Goal: Information Seeking & Learning: Learn about a topic

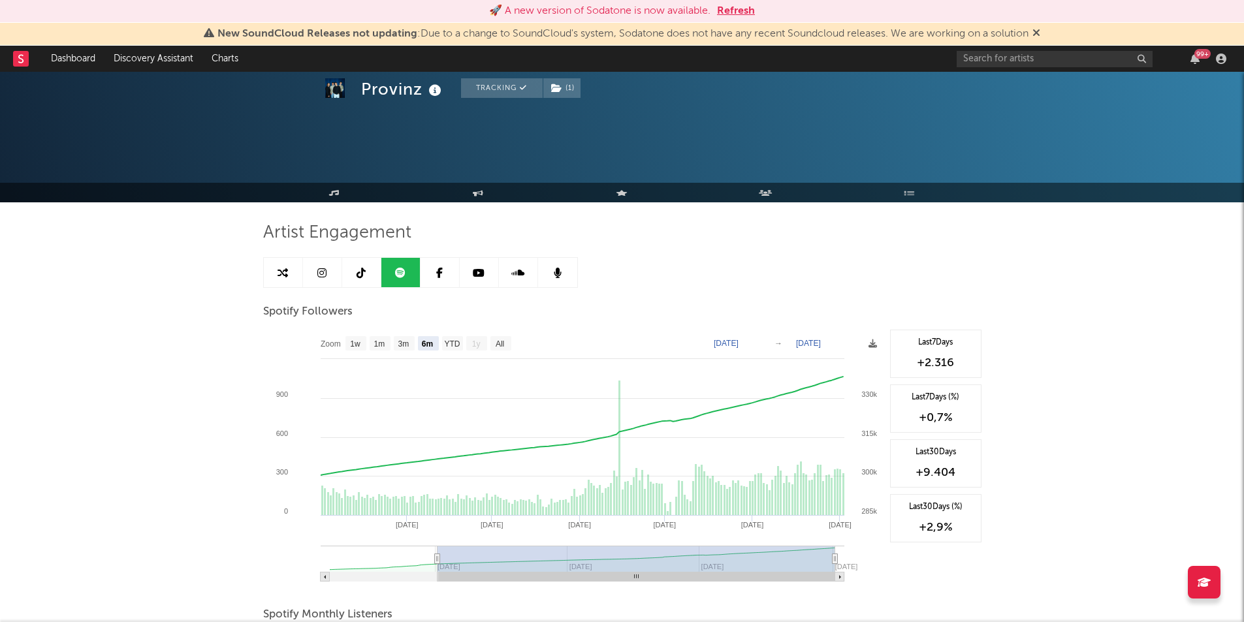
select select "6m"
select select "All"
select select "1w"
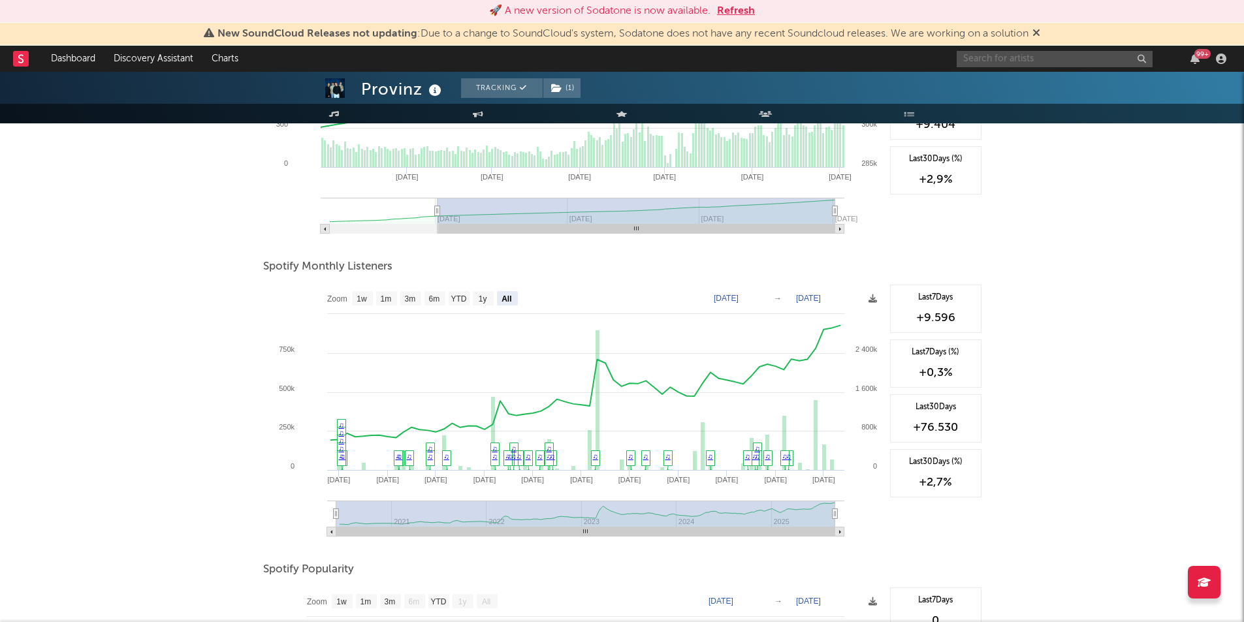
click at [1028, 58] on input "text" at bounding box center [1055, 59] width 196 height 16
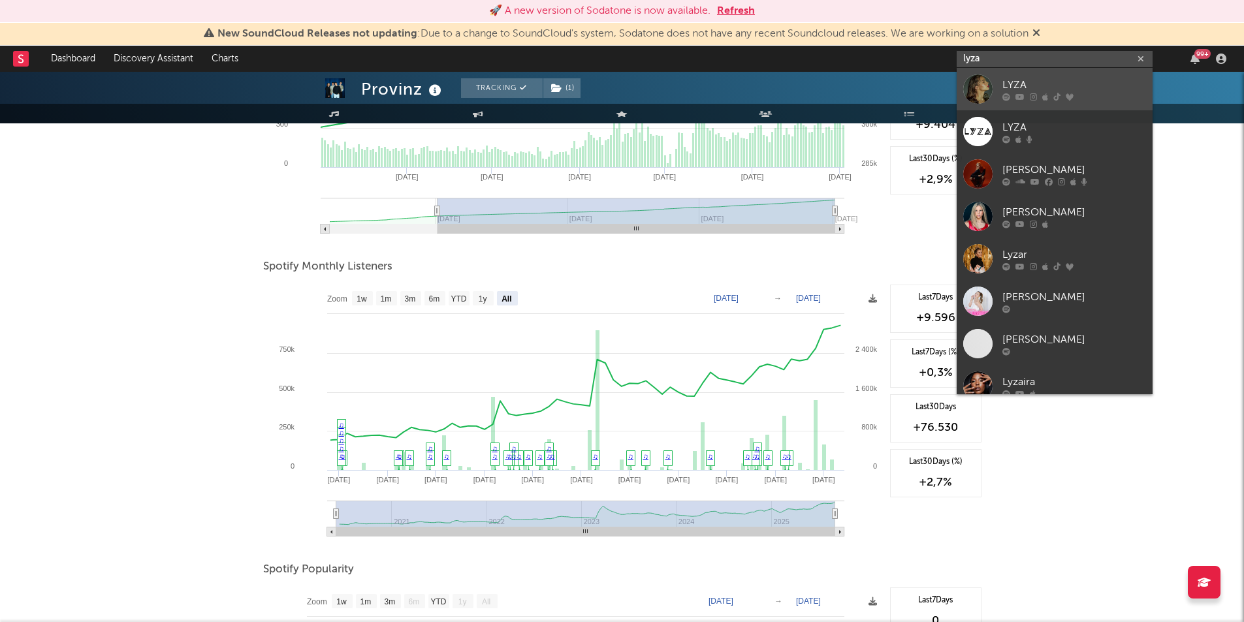
type input "lyza"
click at [1028, 80] on div "LYZA" at bounding box center [1075, 85] width 144 height 16
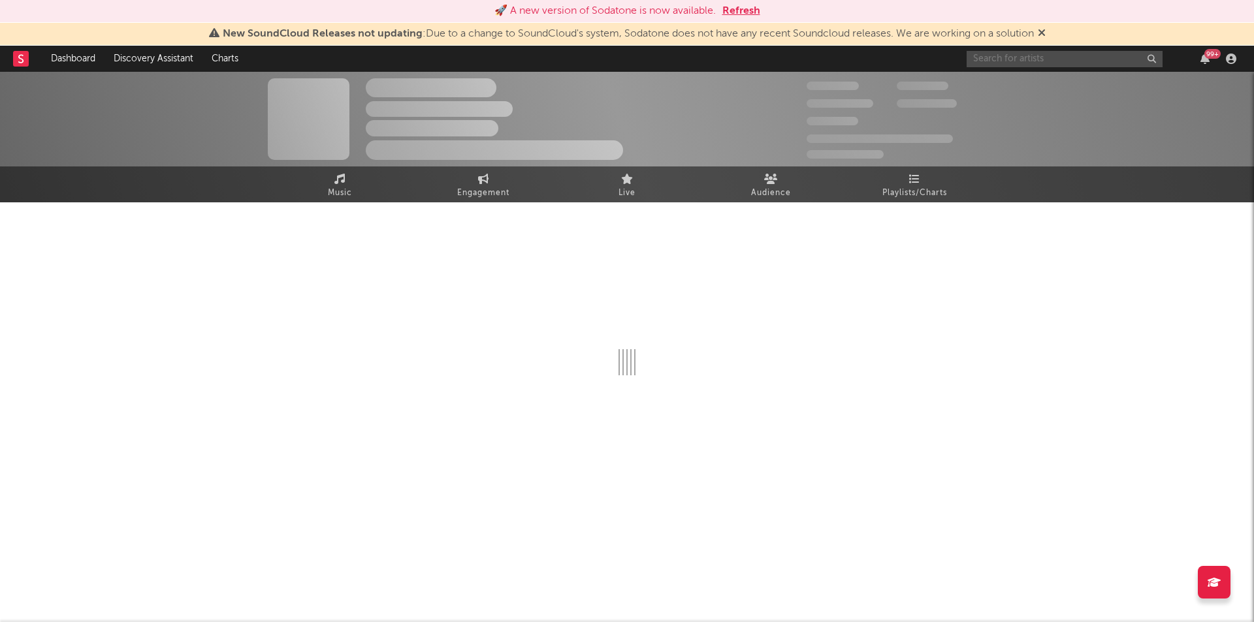
click at [1035, 64] on input "text" at bounding box center [1065, 59] width 196 height 16
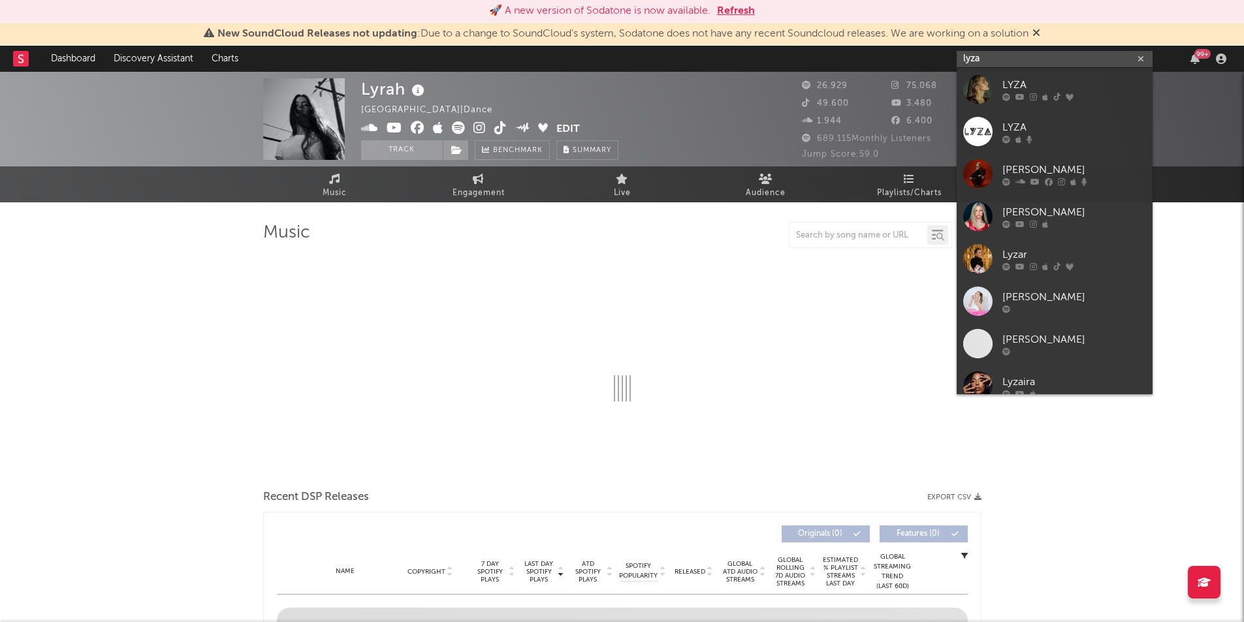
type input "lyza"
click at [1035, 96] on icon at bounding box center [1033, 97] width 7 height 8
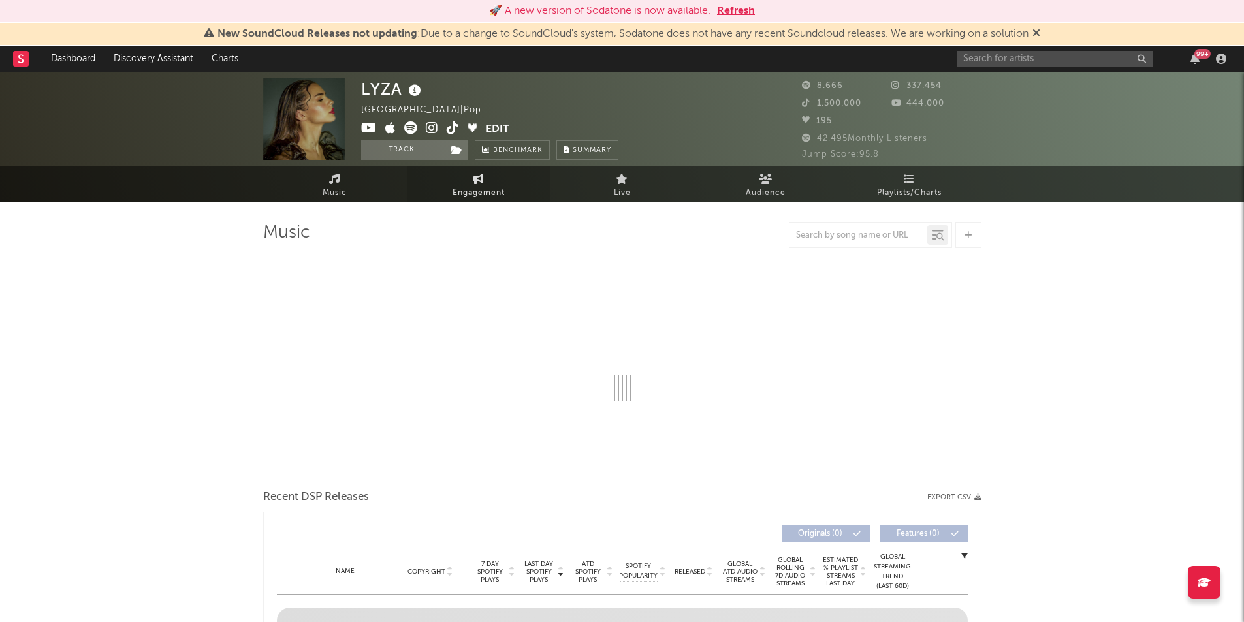
select select "6m"
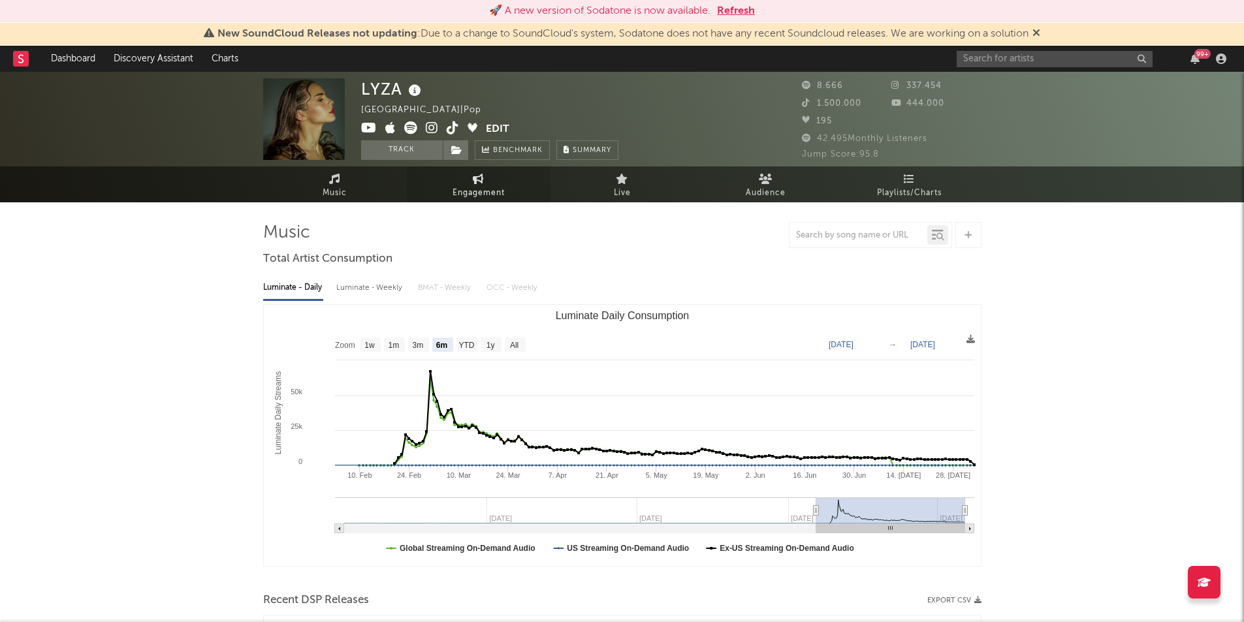
click at [456, 182] on link "Engagement" at bounding box center [479, 185] width 144 height 36
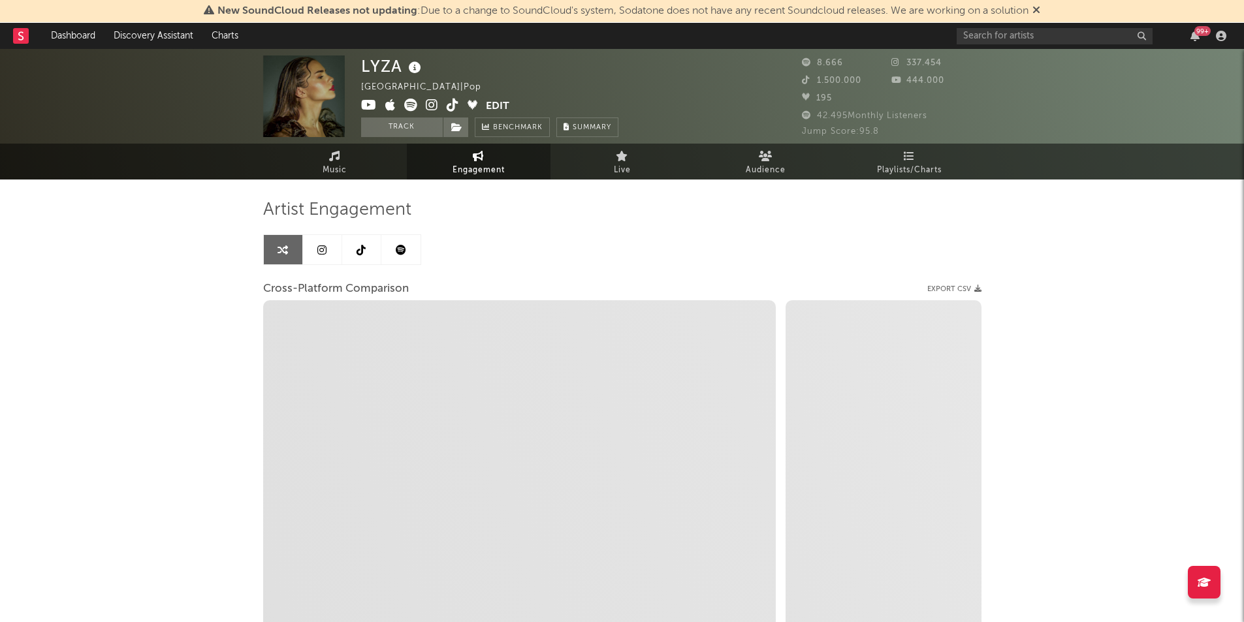
select select "1w"
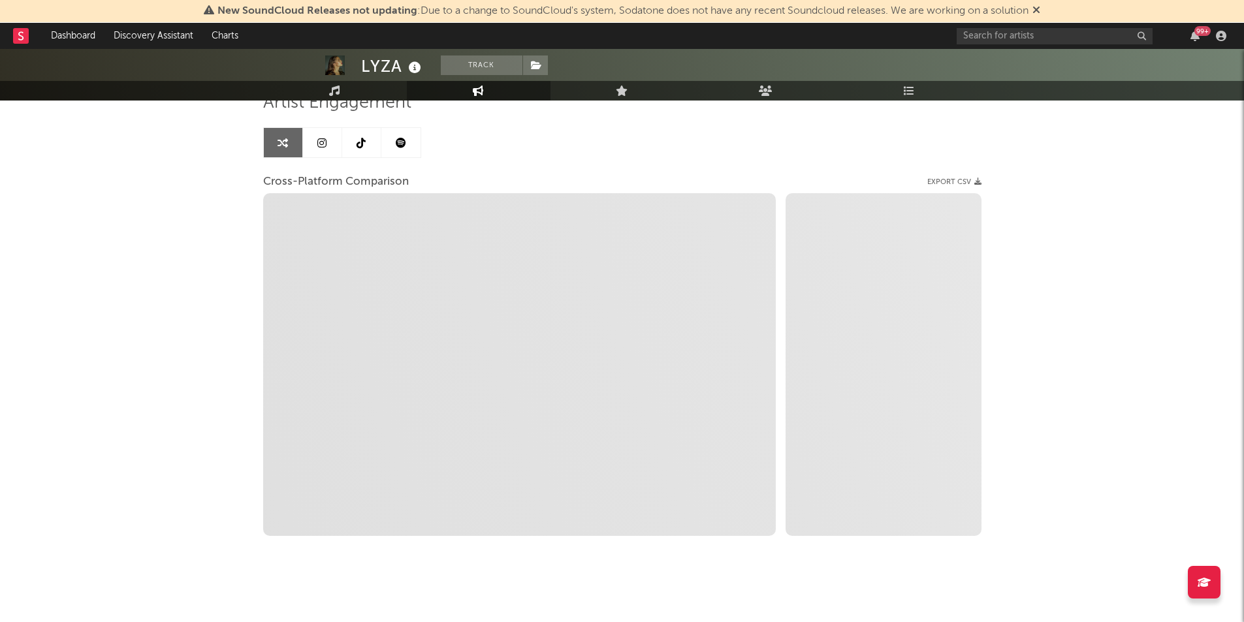
scroll to position [112, 0]
select select "1m"
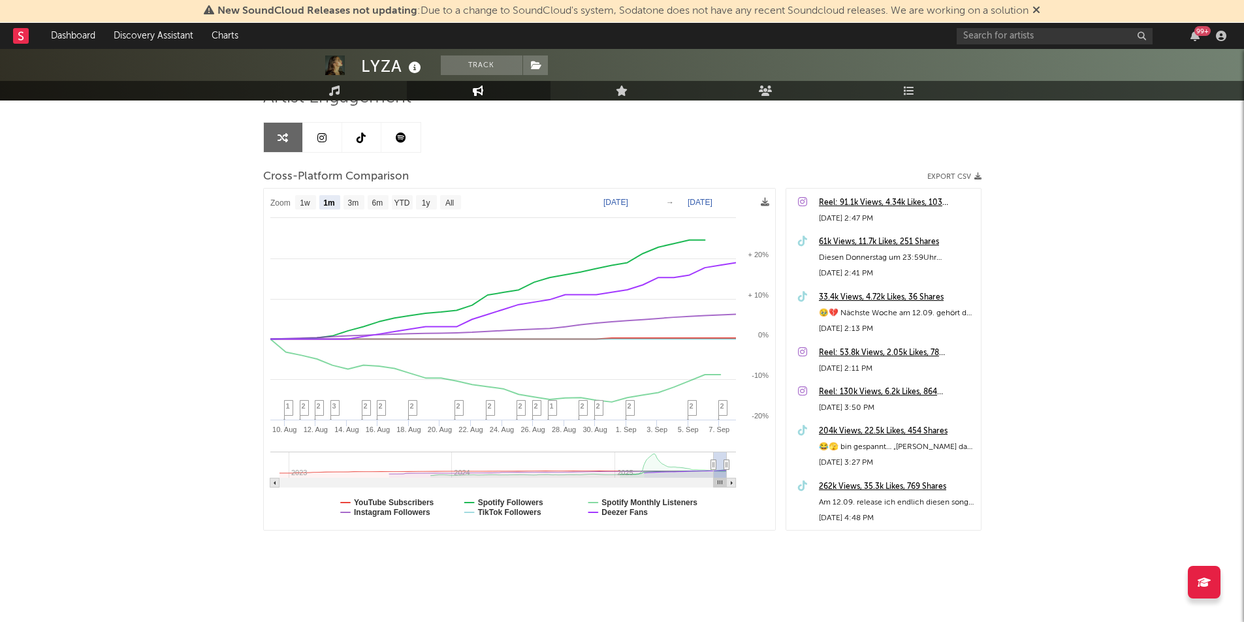
scroll to position [0, 0]
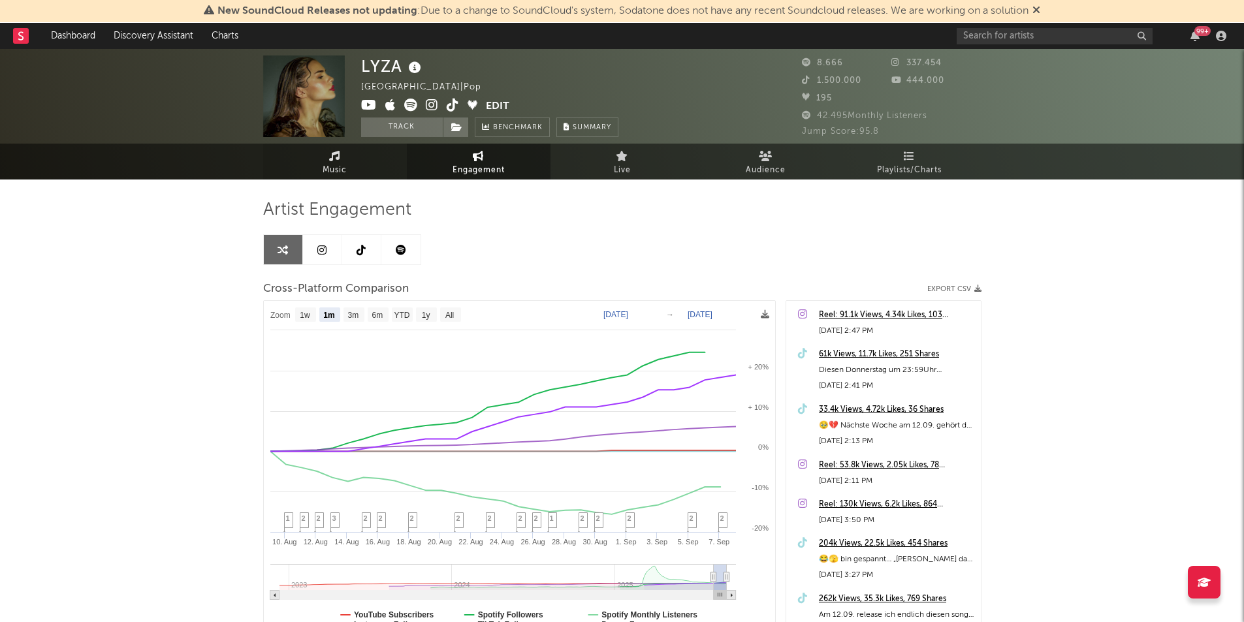
click at [333, 152] on icon at bounding box center [334, 156] width 11 height 10
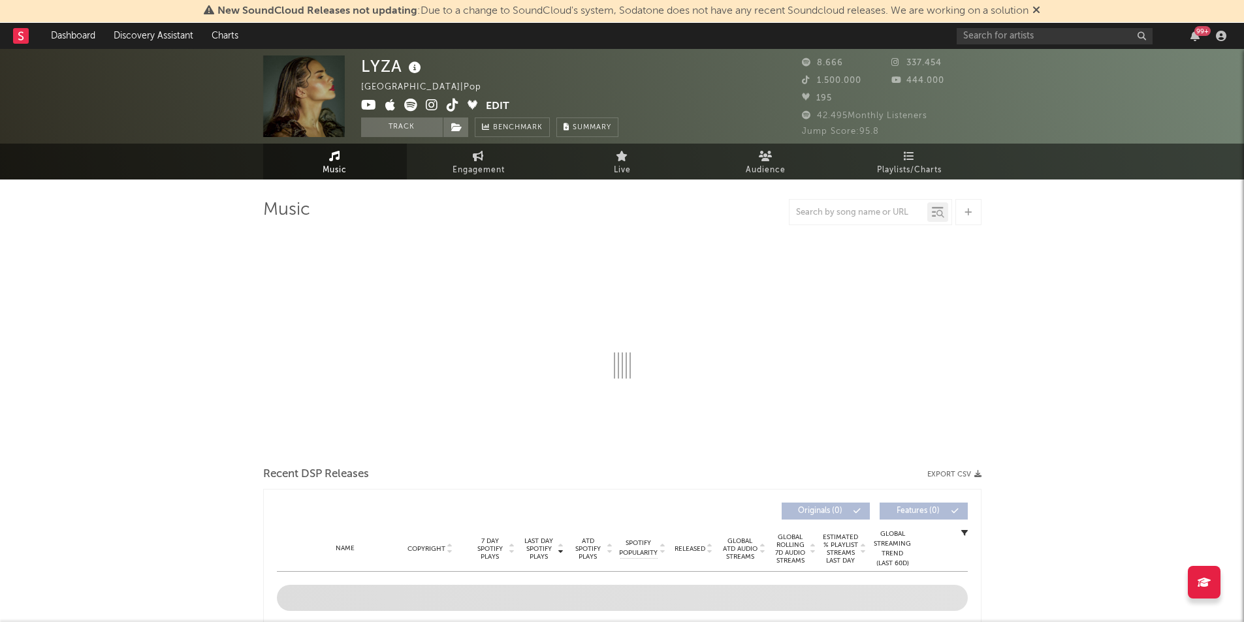
select select "6m"
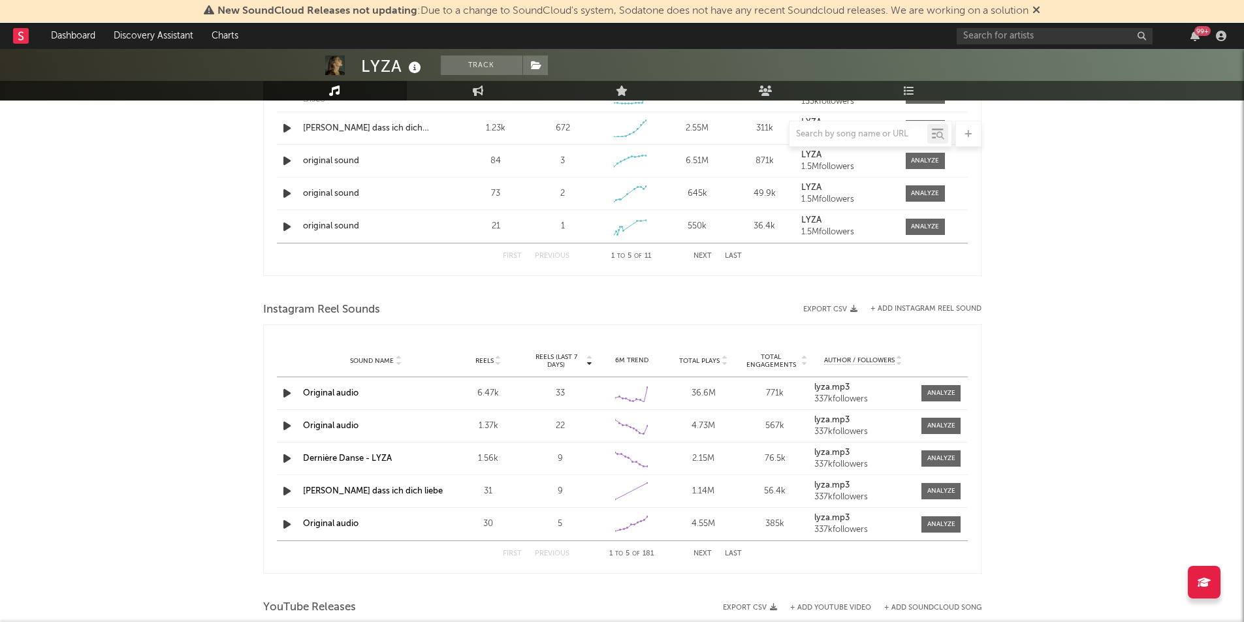
scroll to position [1045, 0]
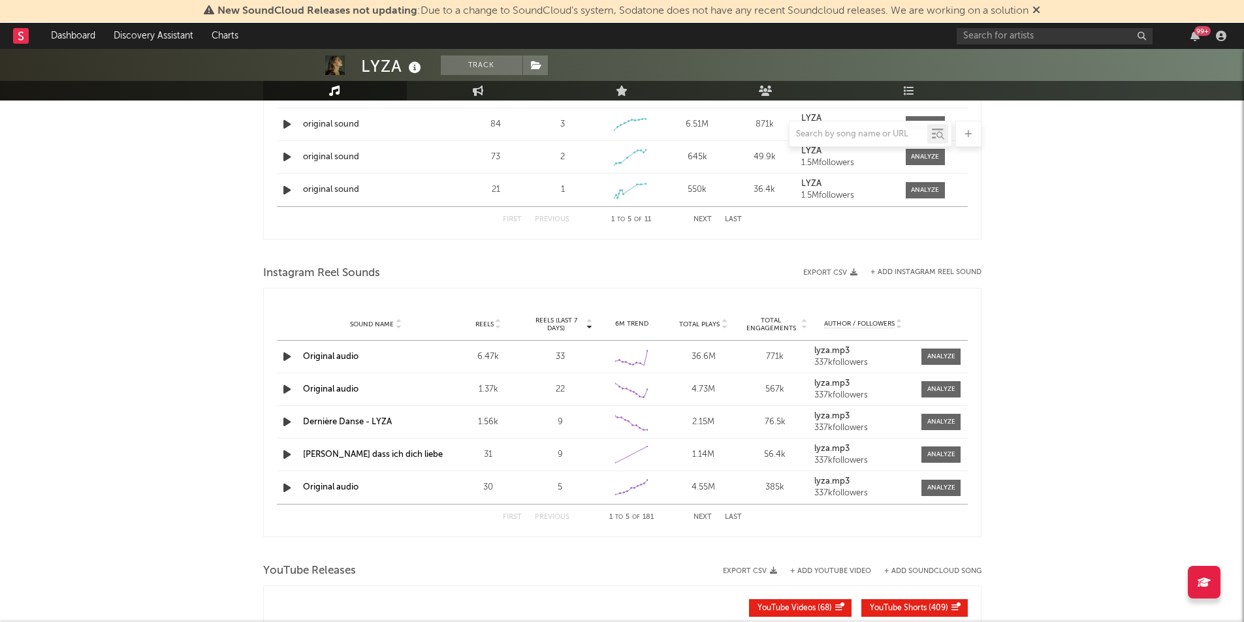
click at [285, 456] on icon "button" at bounding box center [287, 455] width 14 height 16
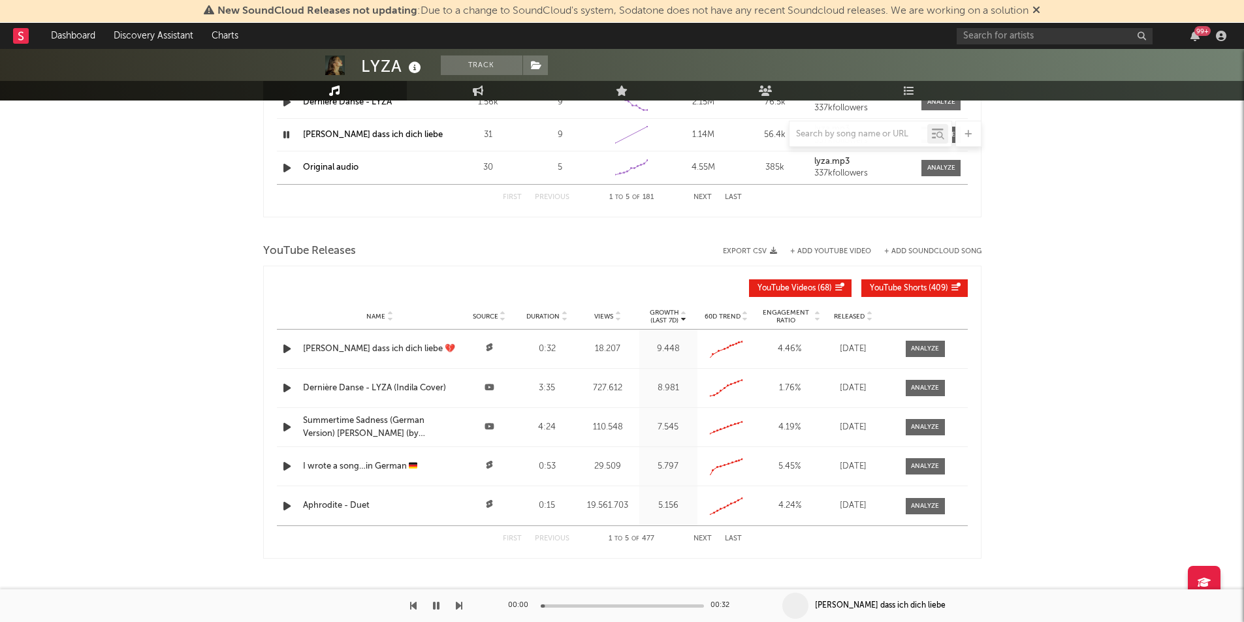
scroll to position [1312, 0]
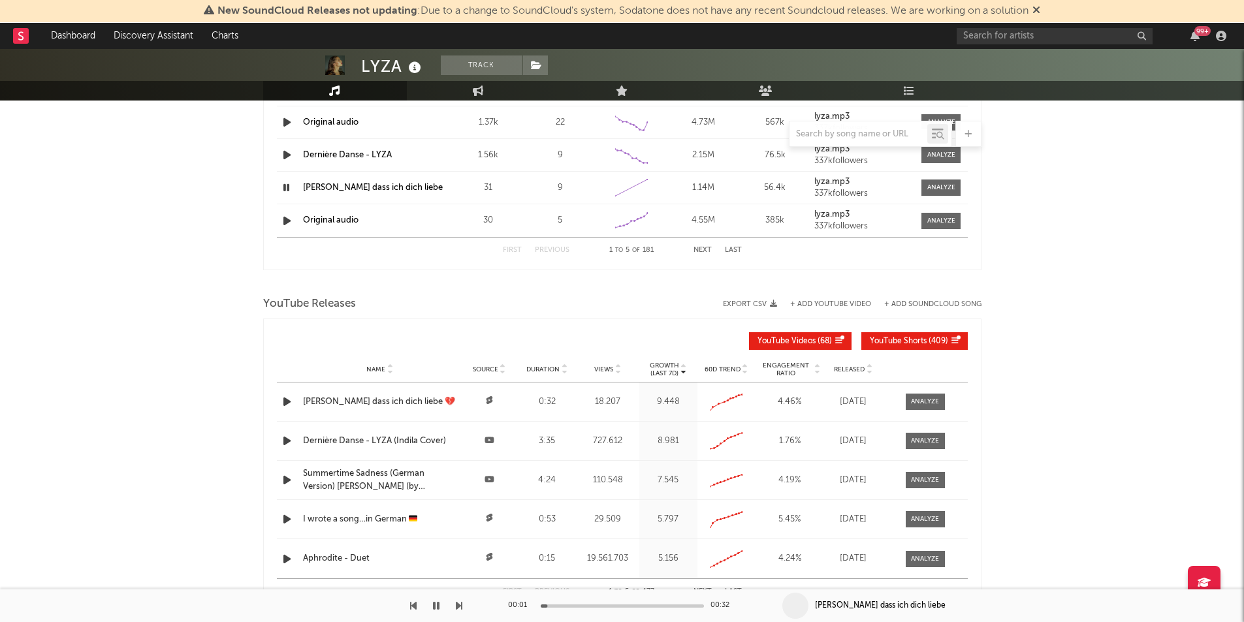
click at [290, 190] on icon "button" at bounding box center [286, 188] width 12 height 16
click at [372, 187] on link "[PERSON_NAME] dass ich dich liebe" at bounding box center [373, 188] width 140 height 8
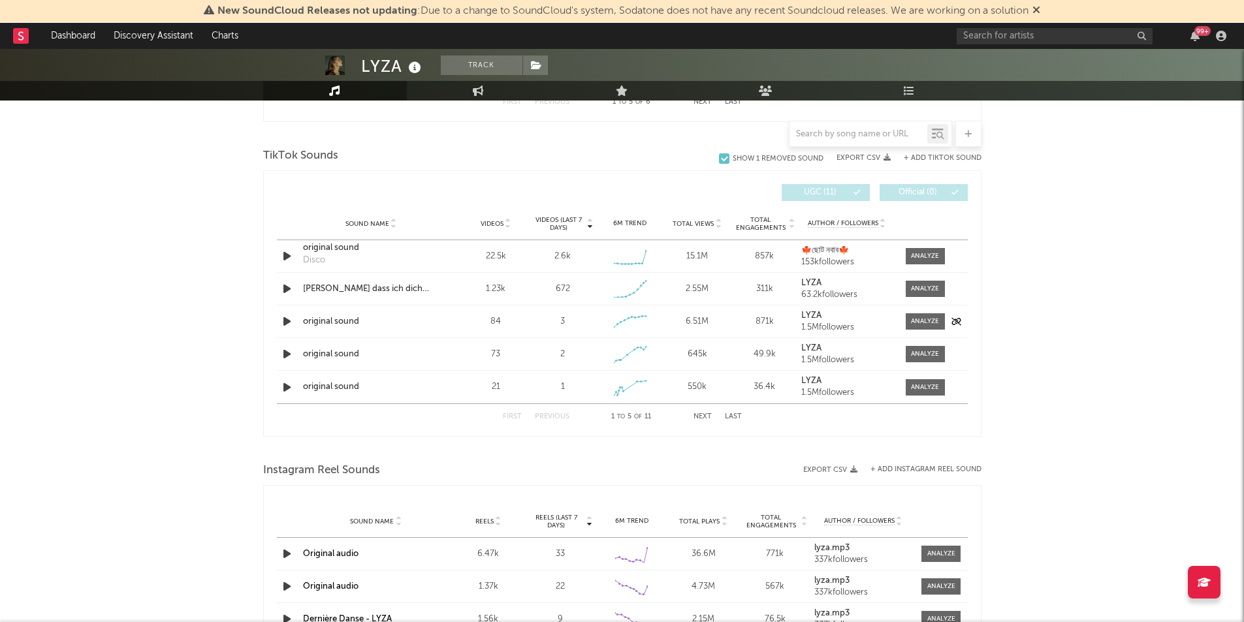
scroll to position [876, 0]
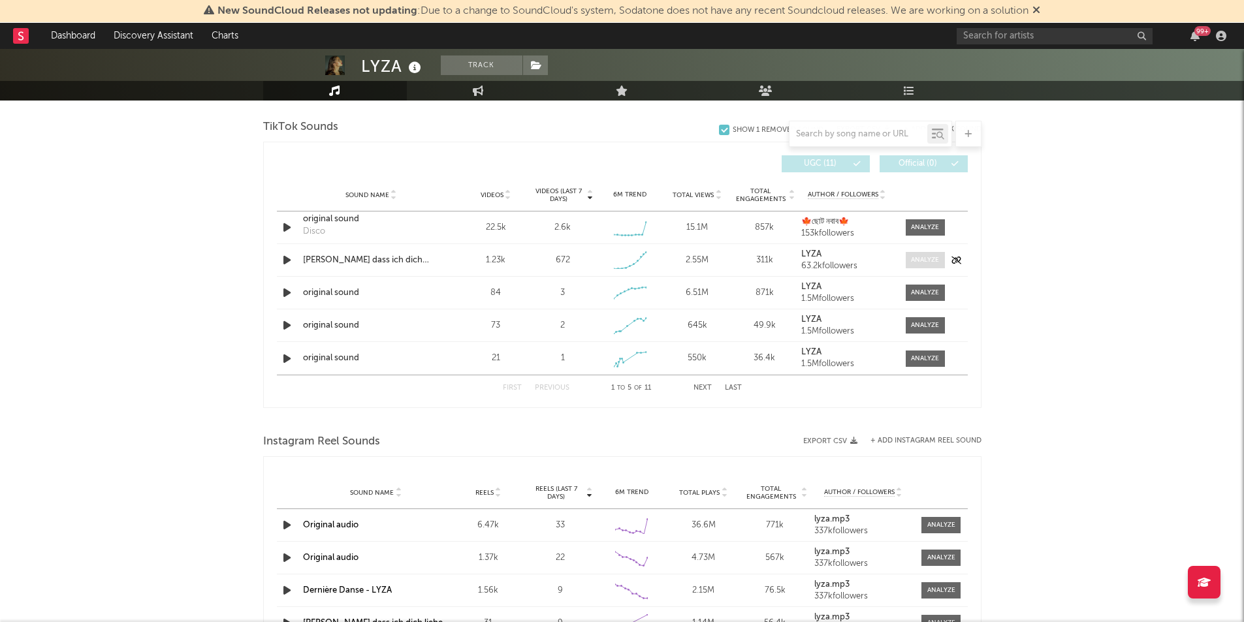
click at [919, 262] on div at bounding box center [925, 260] width 28 height 10
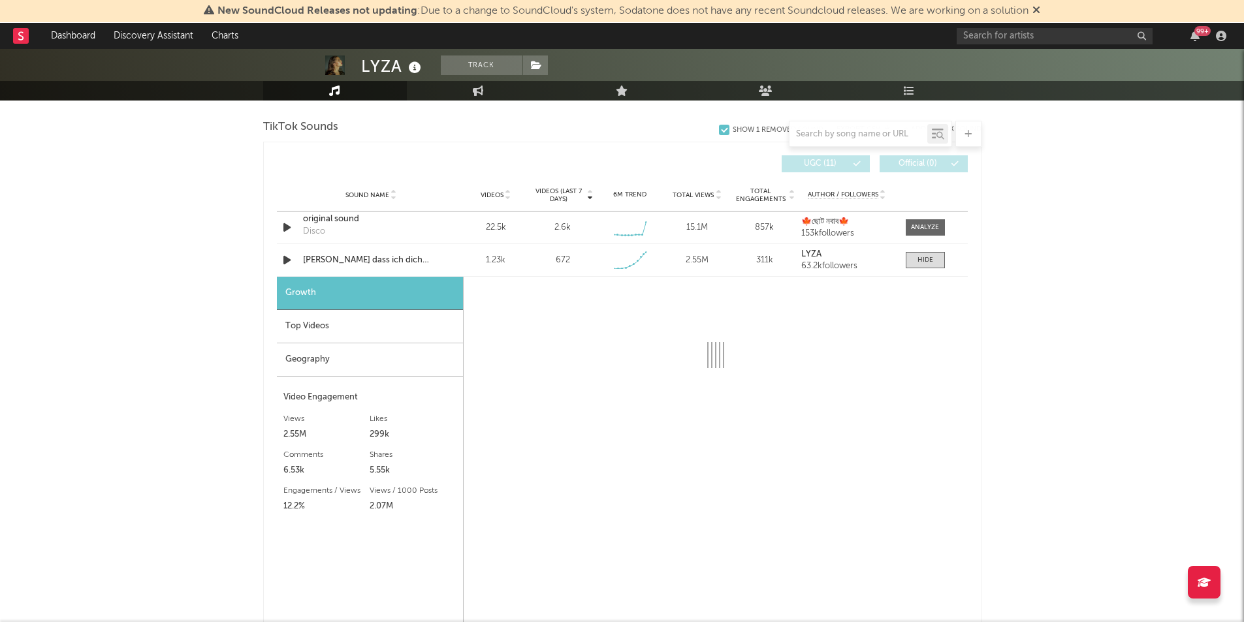
select select "1w"
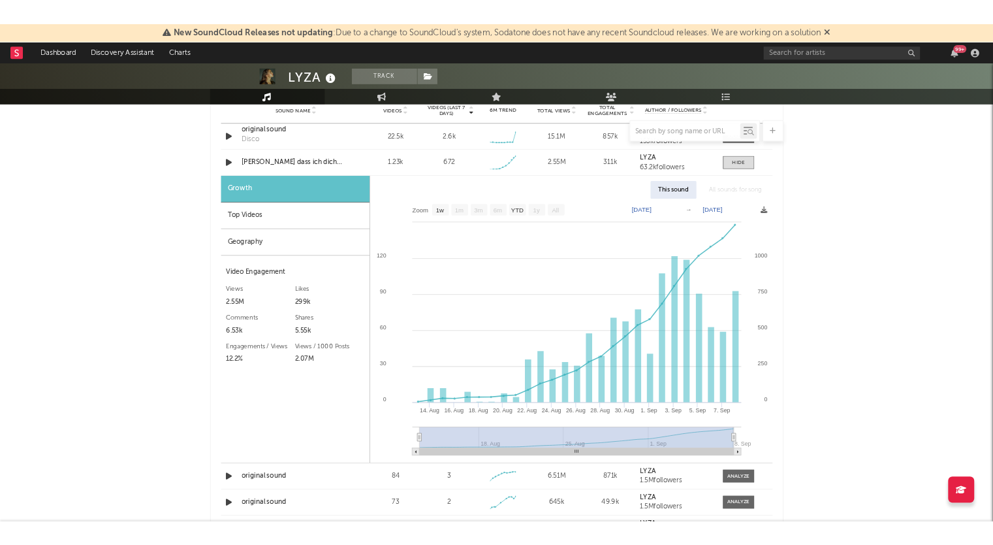
scroll to position [963, 0]
